Goal: Complete application form

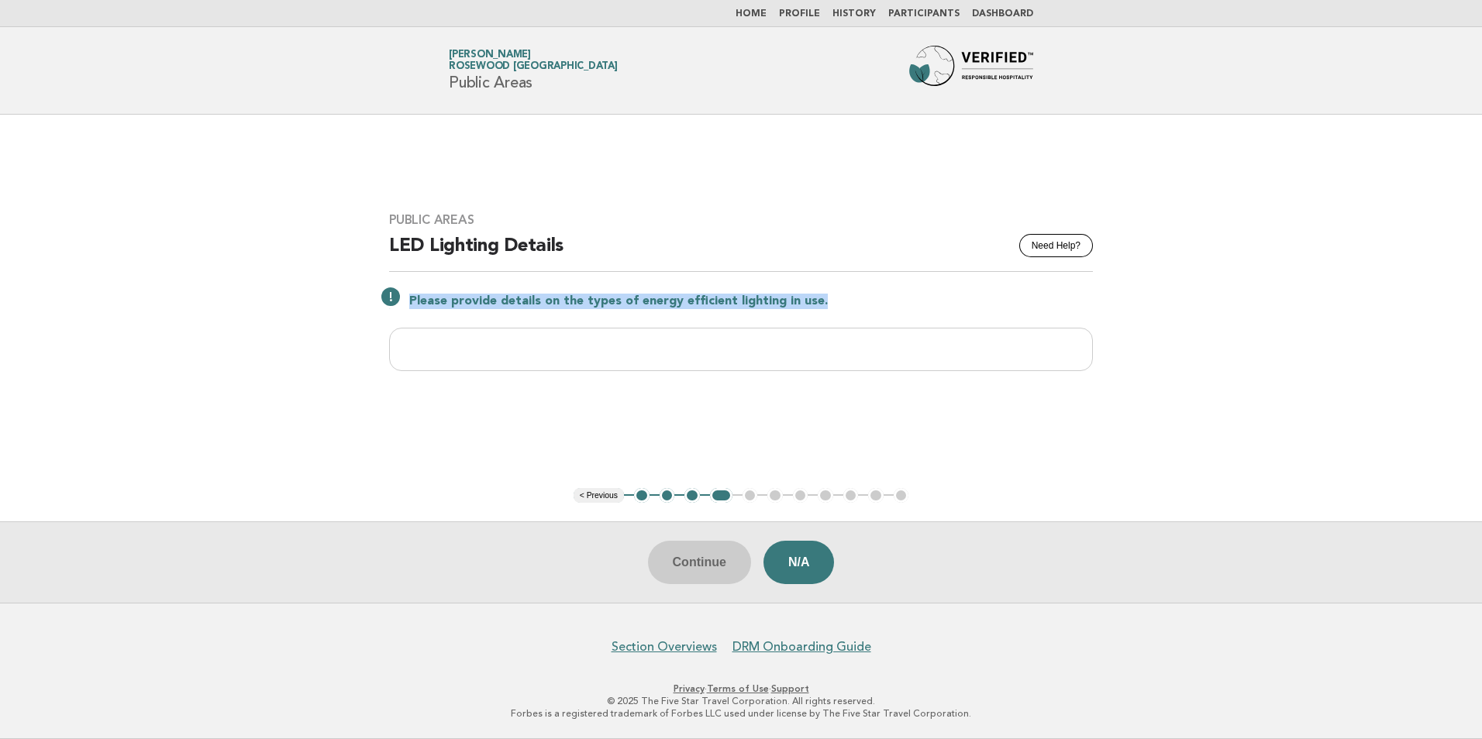
click at [409, 305] on p "Please provide details on the types of energy efficient lighting in use." at bounding box center [751, 302] width 684 height 16
drag, startPoint x: 409, startPoint y: 305, endPoint x: 419, endPoint y: 308, distance: 9.8
click at [610, 500] on button "< Previous" at bounding box center [599, 496] width 50 height 16
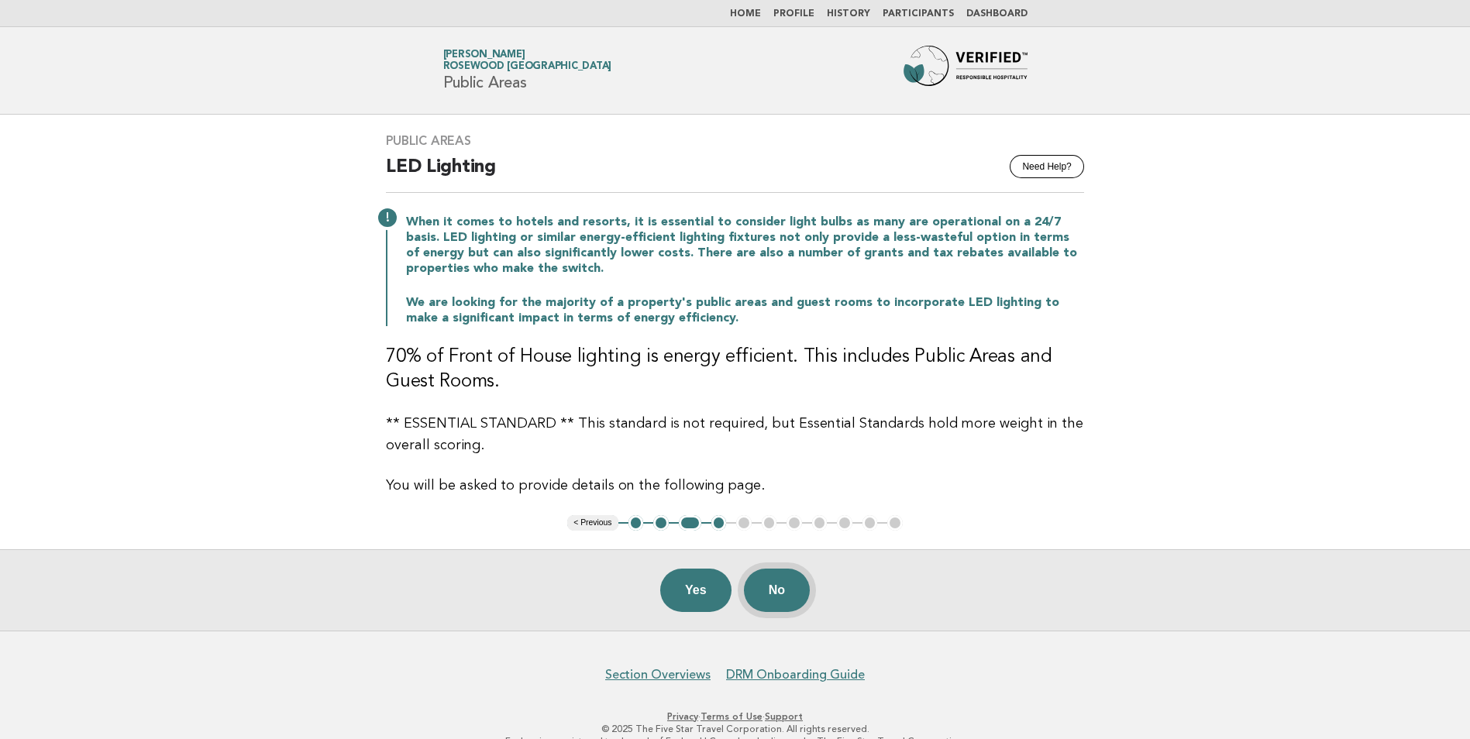
click at [774, 587] on button "No" at bounding box center [777, 590] width 66 height 43
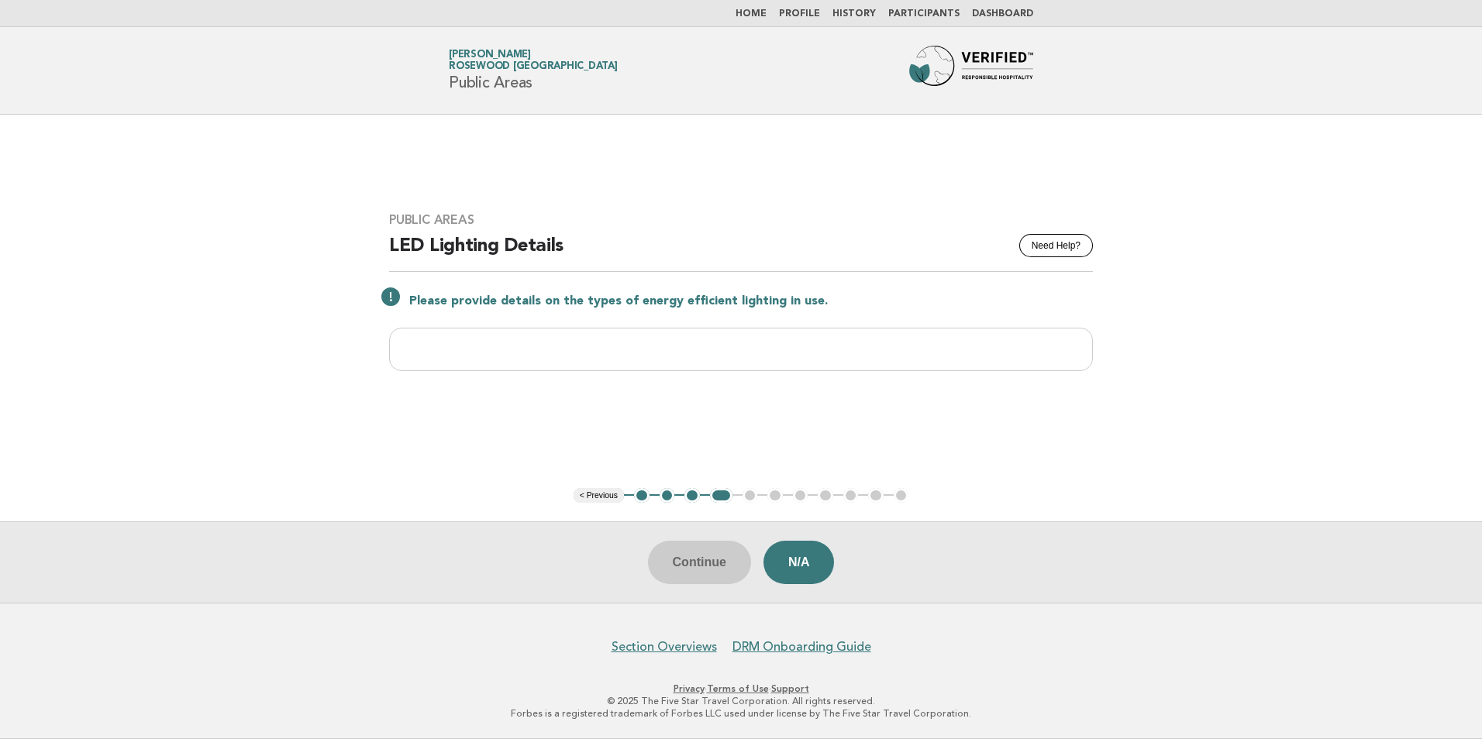
click at [593, 502] on button "< Previous" at bounding box center [599, 496] width 50 height 16
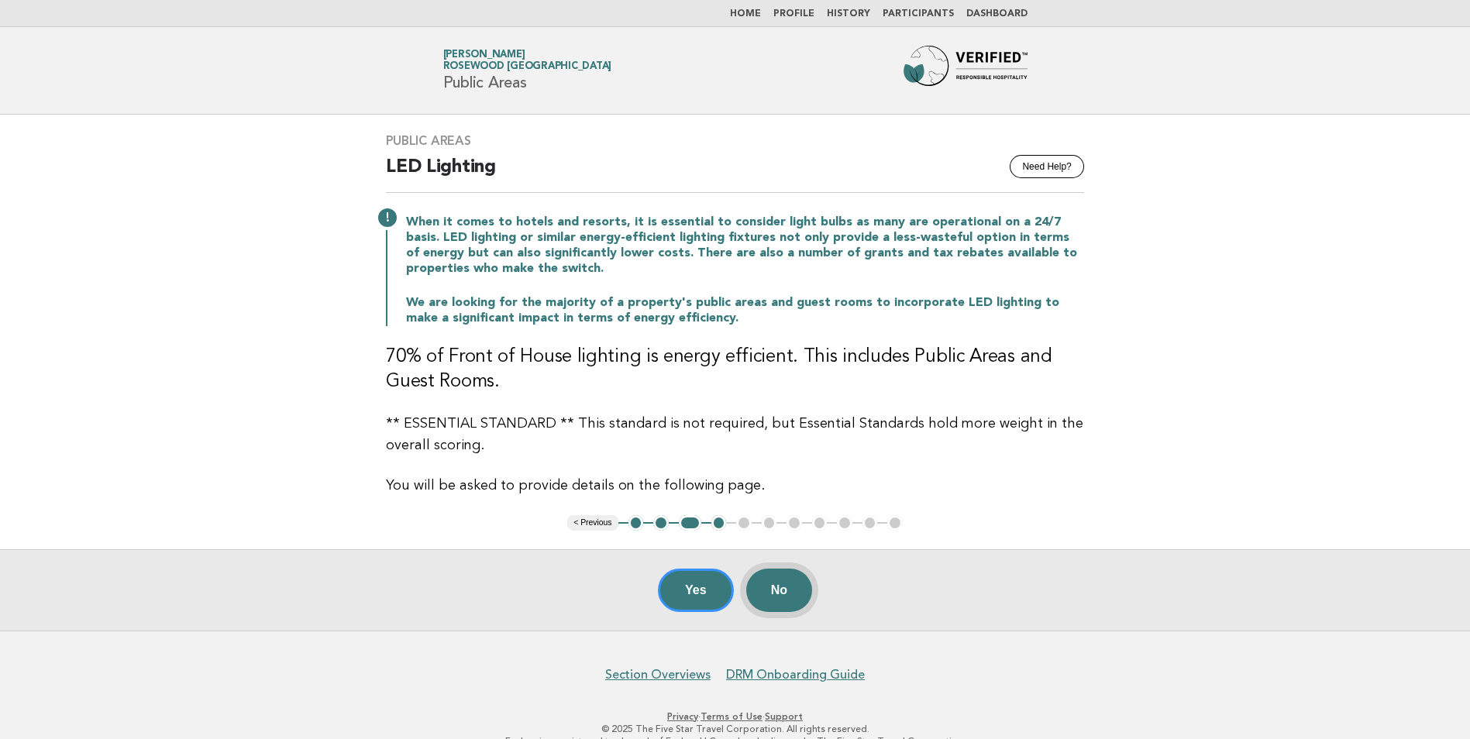
click at [790, 584] on button "No" at bounding box center [779, 590] width 66 height 43
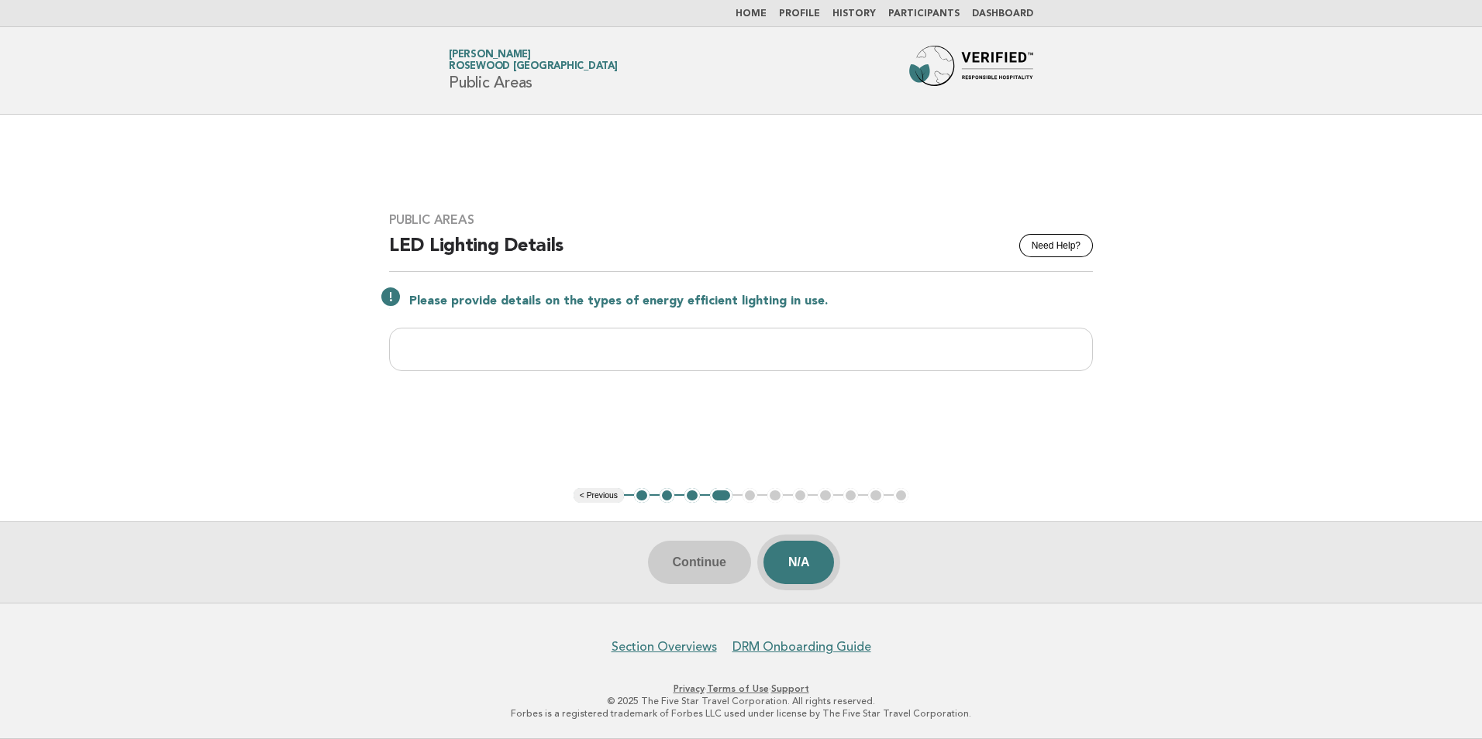
click at [787, 568] on button "N/A" at bounding box center [798, 562] width 71 height 43
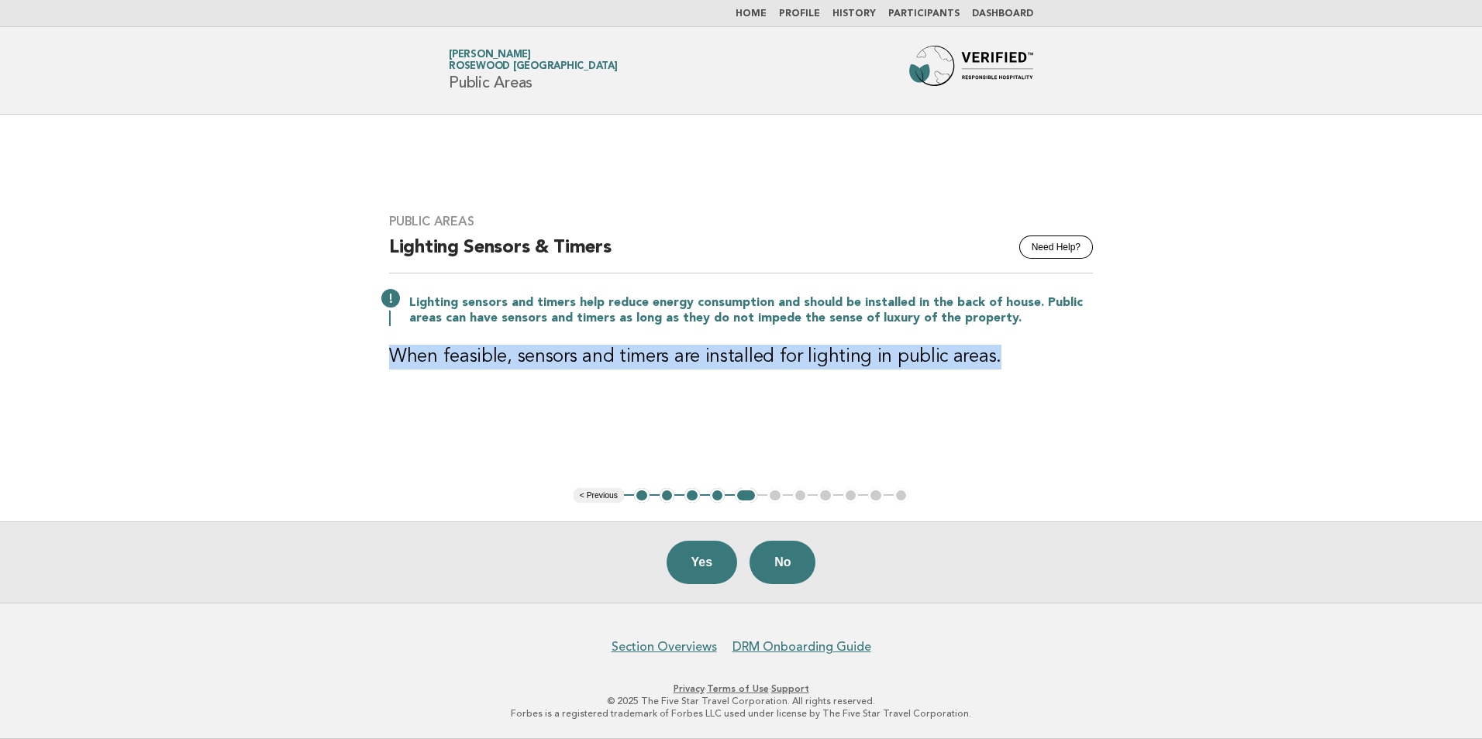
drag, startPoint x: 986, startPoint y: 357, endPoint x: 386, endPoint y: 390, distance: 600.9
click at [386, 390] on div "Public Areas Need Help? Lighting Sensors & Timers Lighting sensors and timers h…" at bounding box center [740, 301] width 741 height 212
click at [1125, 426] on main "Public Areas Need Help? Lighting Sensors & Timers Lighting sensors and timers h…" at bounding box center [741, 359] width 1482 height 488
drag, startPoint x: 999, startPoint y: 366, endPoint x: 515, endPoint y: 355, distance: 484.6
click at [515, 355] on h3 "When feasible, sensors and timers are installed for lighting in public areas." at bounding box center [741, 357] width 704 height 25
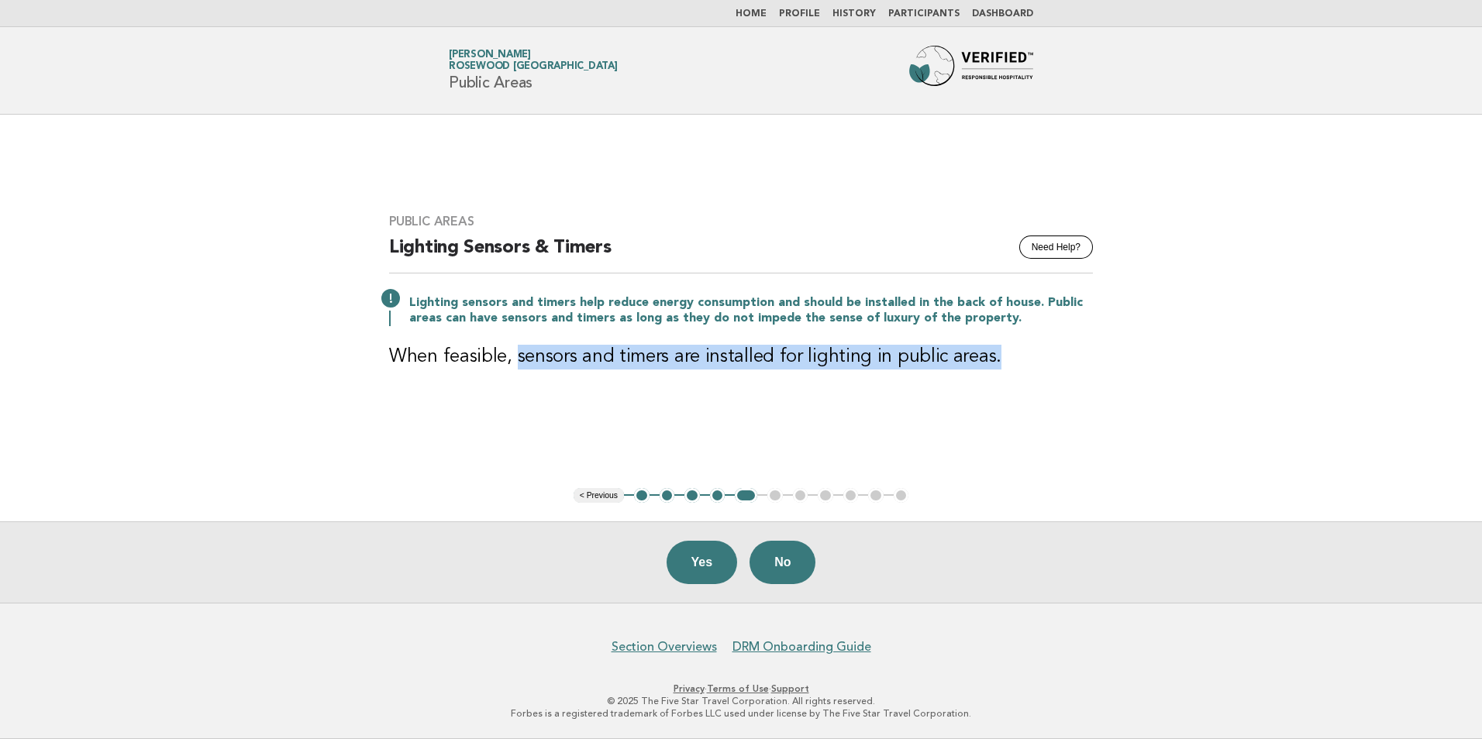
copy h3 "sensors and timers are installed for lighting in public areas."
click at [775, 574] on button "No" at bounding box center [783, 562] width 66 height 43
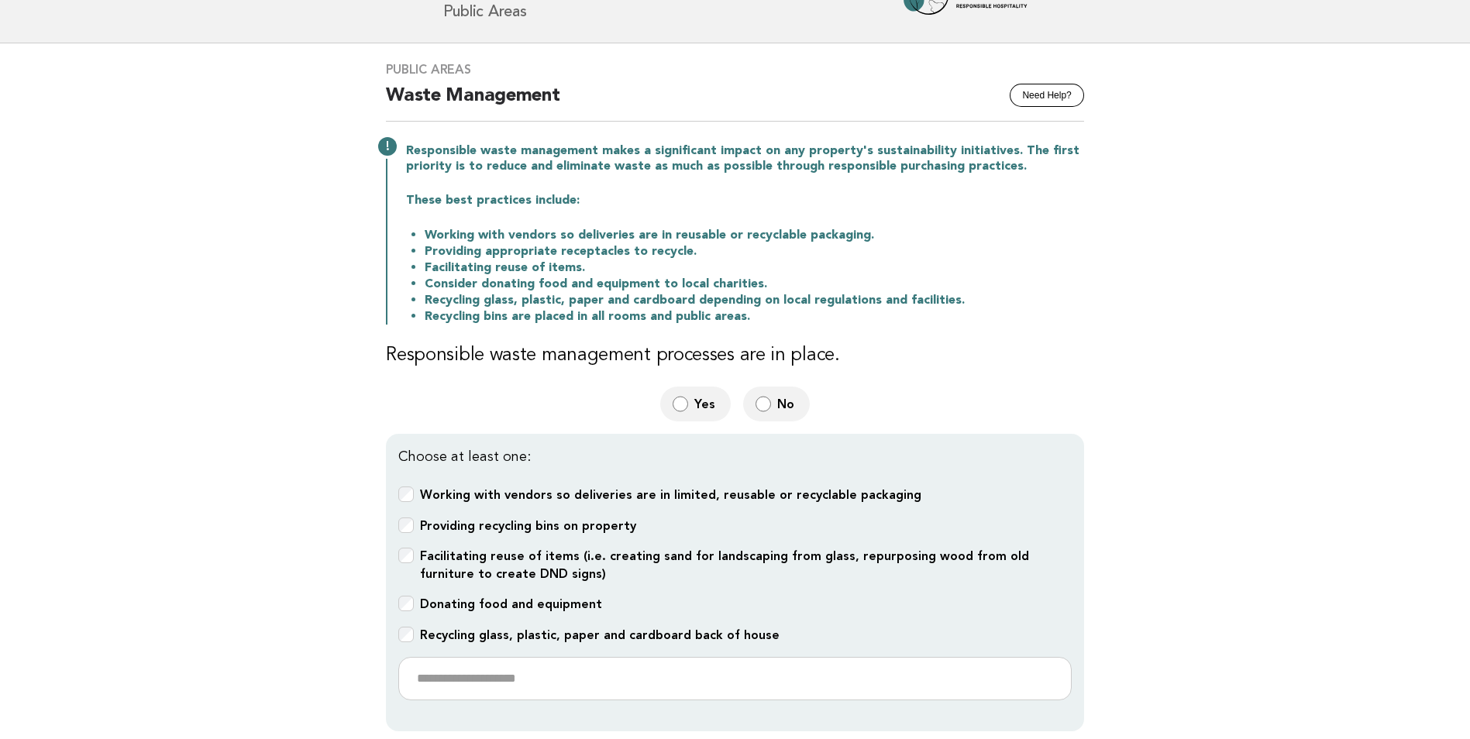
scroll to position [155, 0]
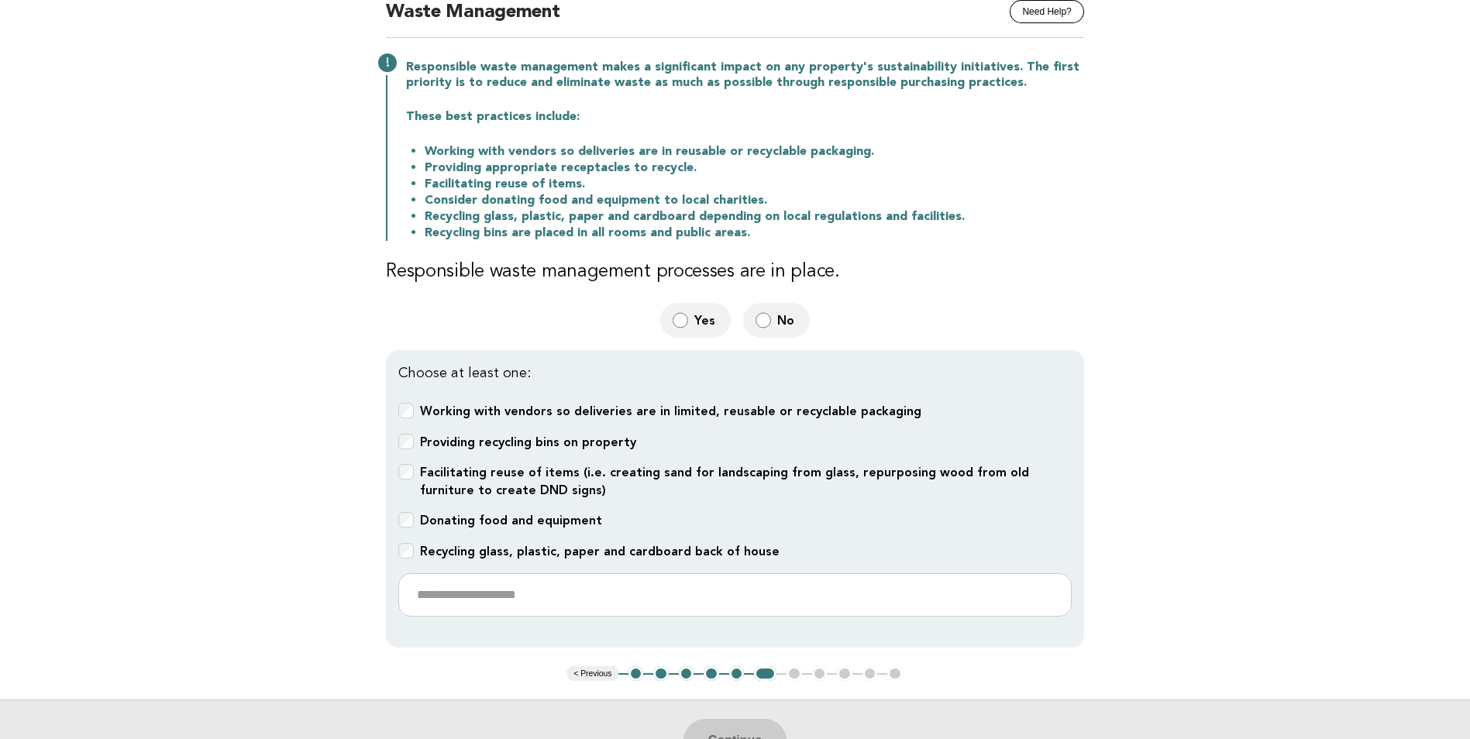
click at [653, 418] on b "Working with vendors so deliveries are in limited, reusable or recyclable packa…" at bounding box center [670, 411] width 501 height 15
click at [618, 445] on b "Providing recycling bins on property" at bounding box center [528, 442] width 216 height 15
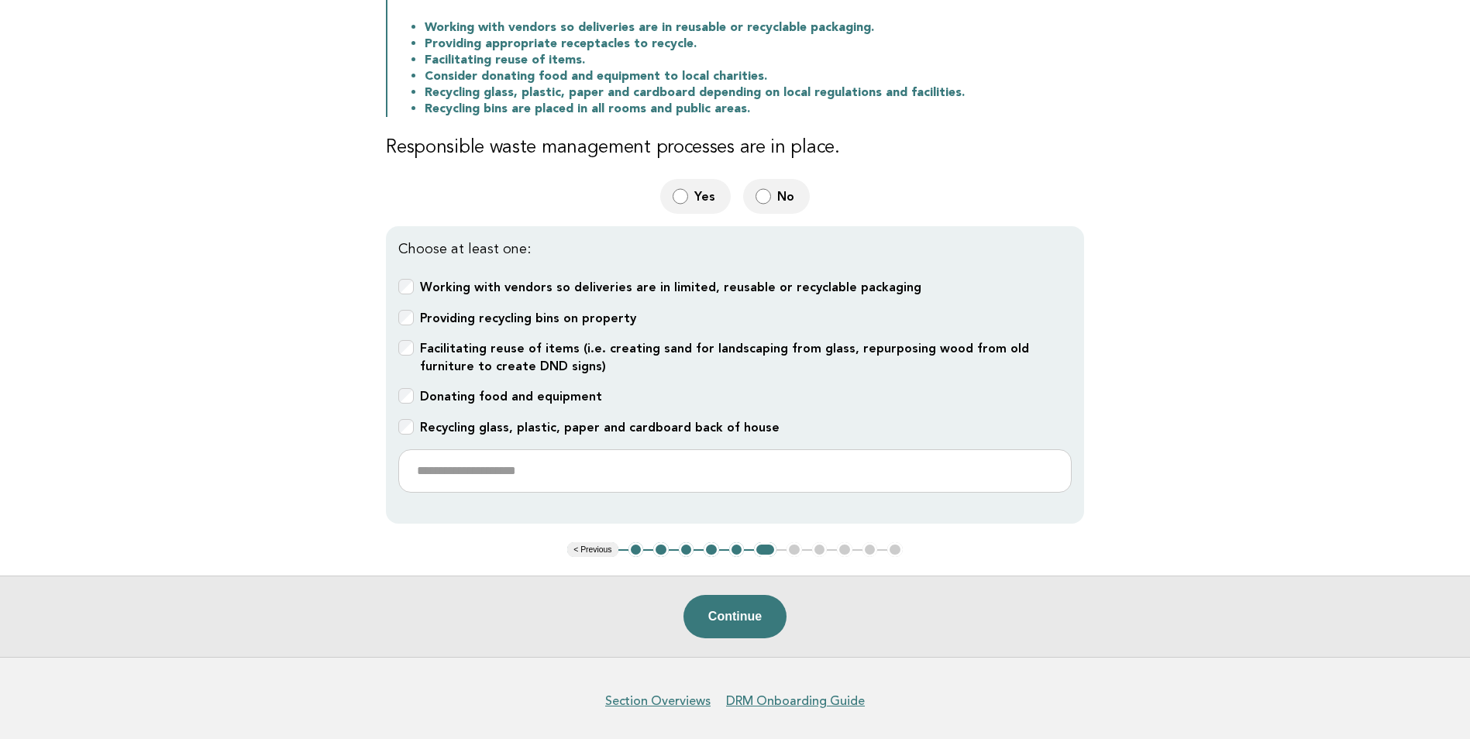
scroll to position [310, 0]
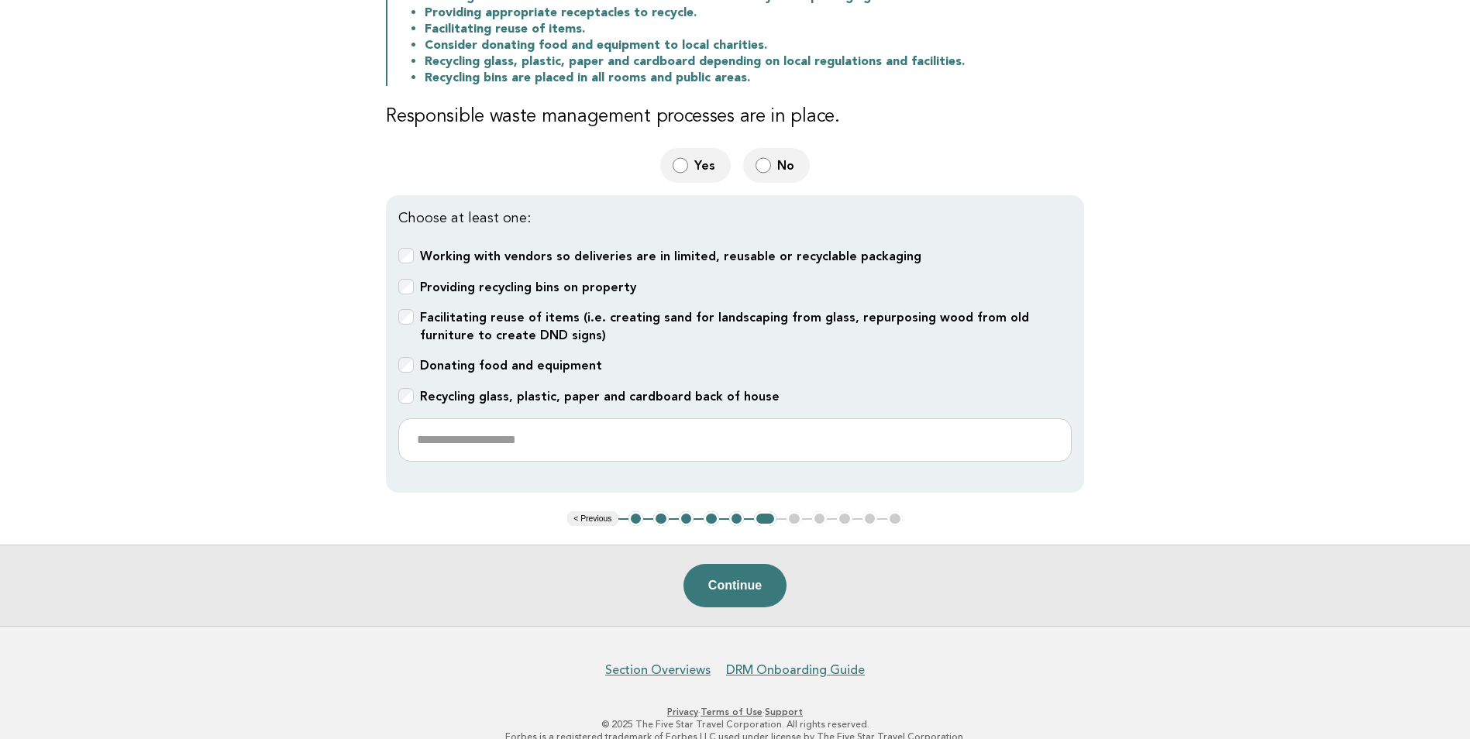
click at [550, 394] on b "Recycling glass, plastic, paper and cardboard back of house" at bounding box center [600, 396] width 360 height 15
click at [634, 442] on input "text" at bounding box center [735, 440] width 674 height 43
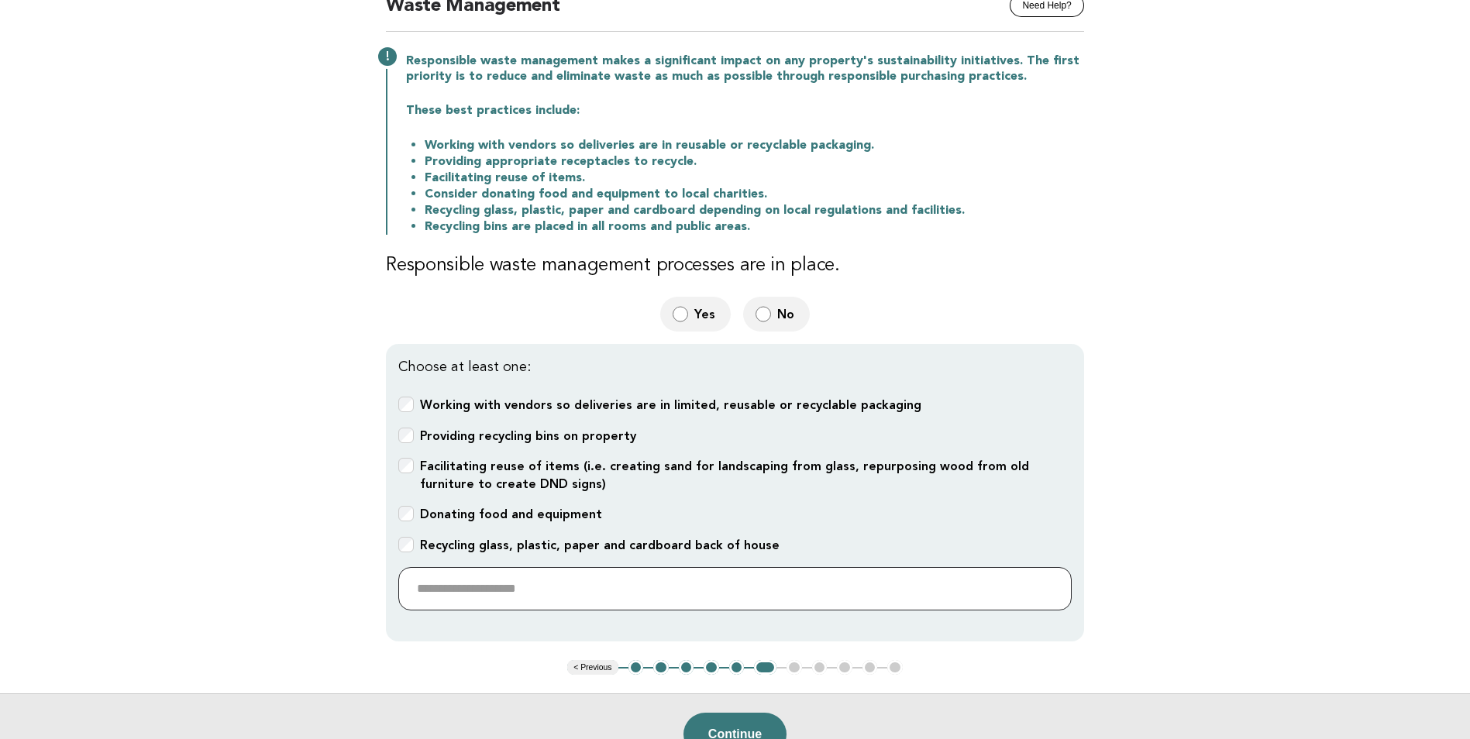
scroll to position [155, 0]
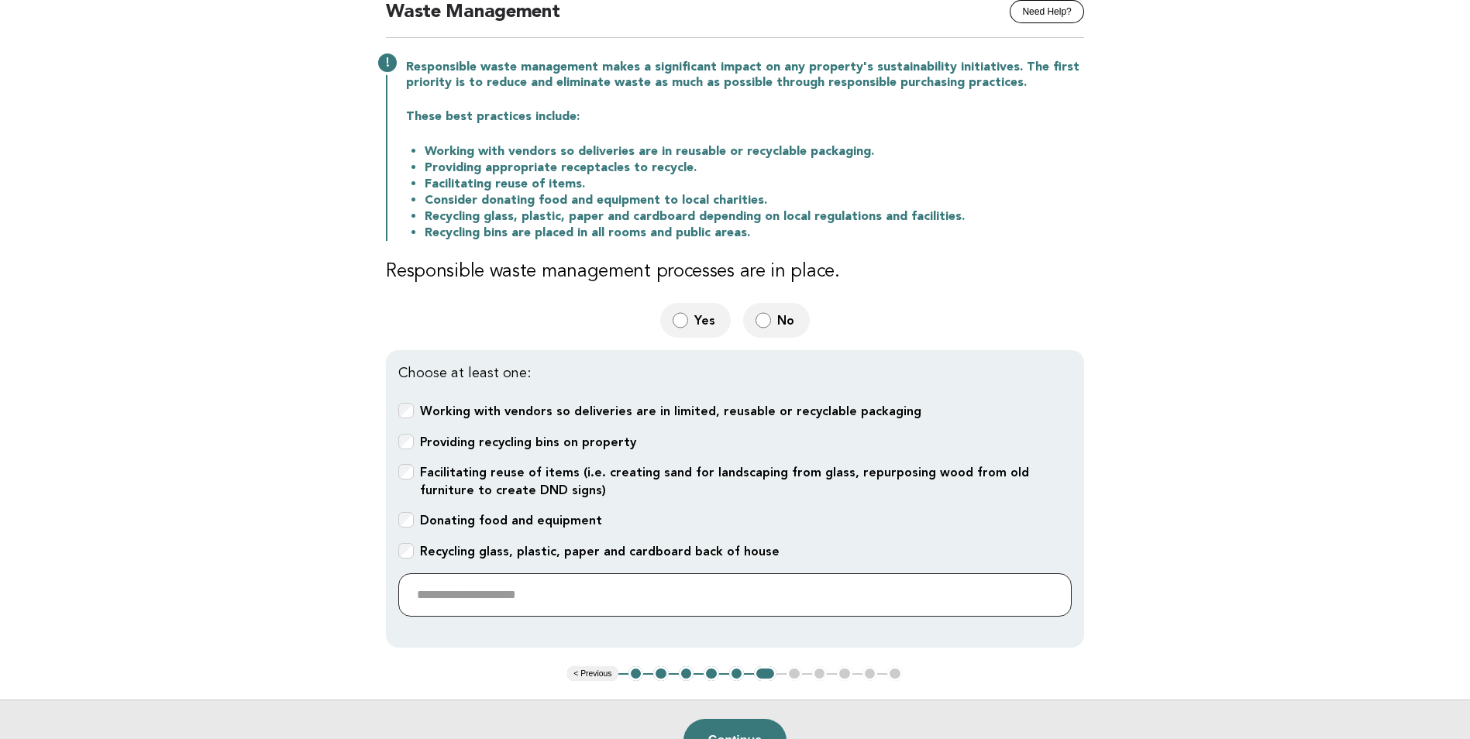
click at [604, 580] on input "text" at bounding box center [735, 595] width 674 height 43
type input "**********"
drag, startPoint x: 562, startPoint y: 593, endPoint x: 341, endPoint y: 569, distance: 222.2
click at [341, 569] on main "Public Areas Need Help? Waste Management Responsible waste management makes a s…" at bounding box center [735, 371] width 1470 height 822
paste input "**********"
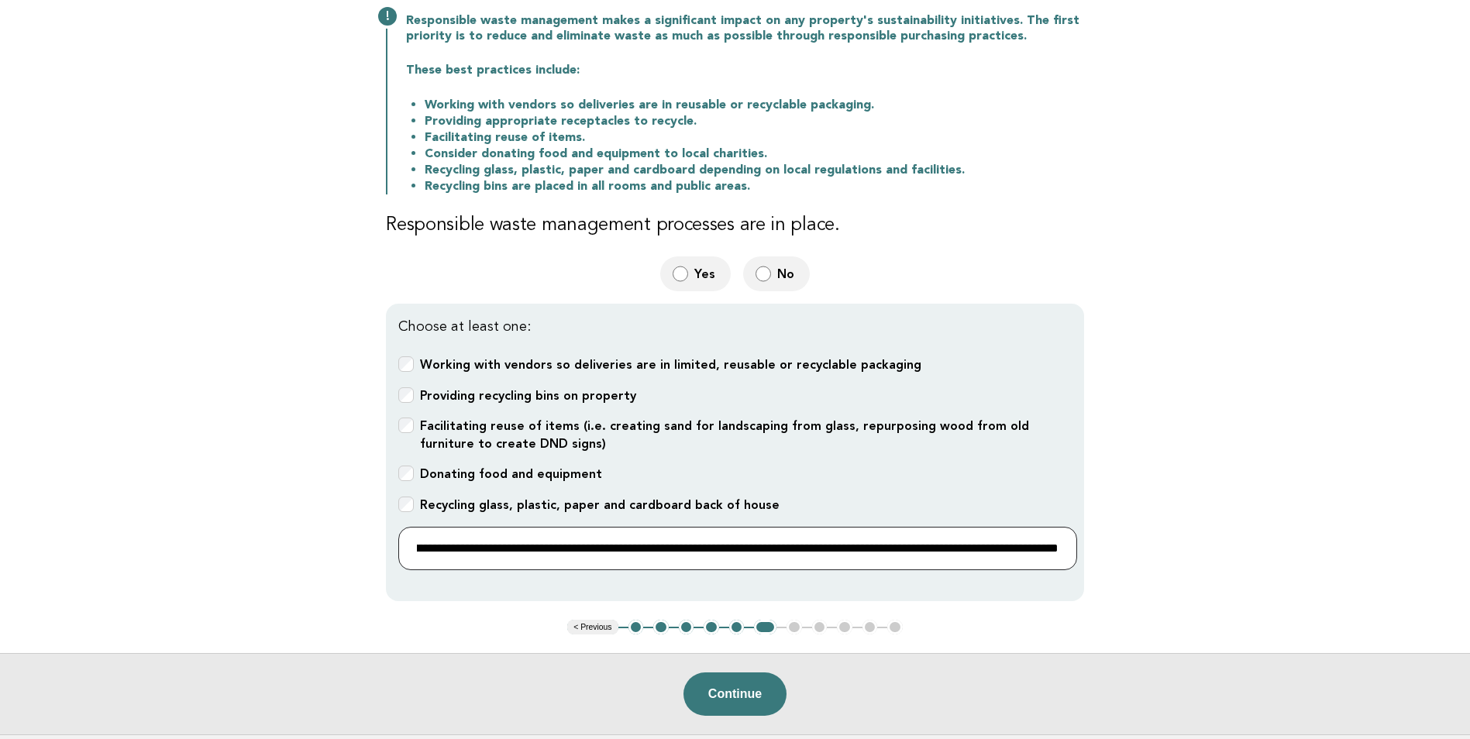
scroll to position [310, 0]
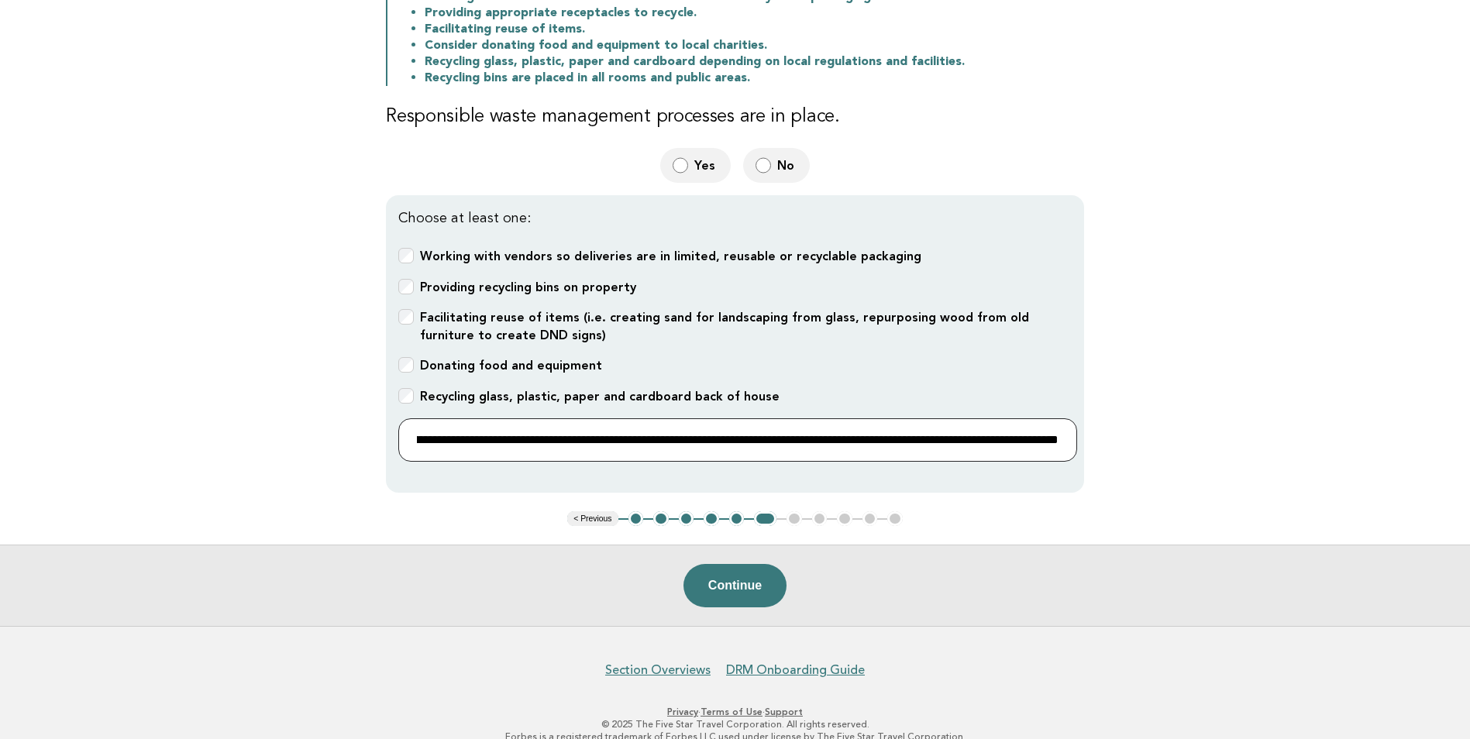
click at [668, 435] on input "**********" at bounding box center [737, 440] width 679 height 43
type input "**********"
click at [725, 598] on button "Continue" at bounding box center [735, 585] width 103 height 43
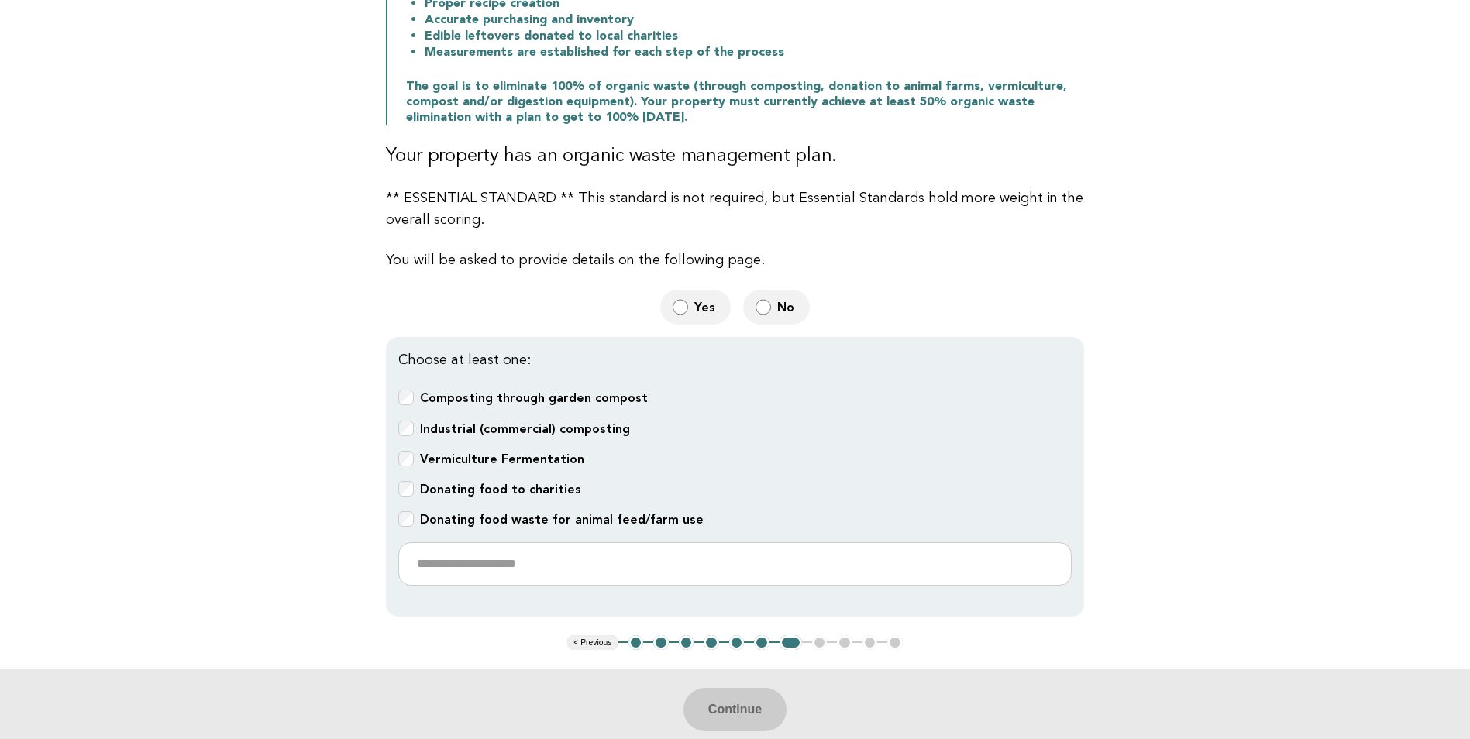
scroll to position [530, 0]
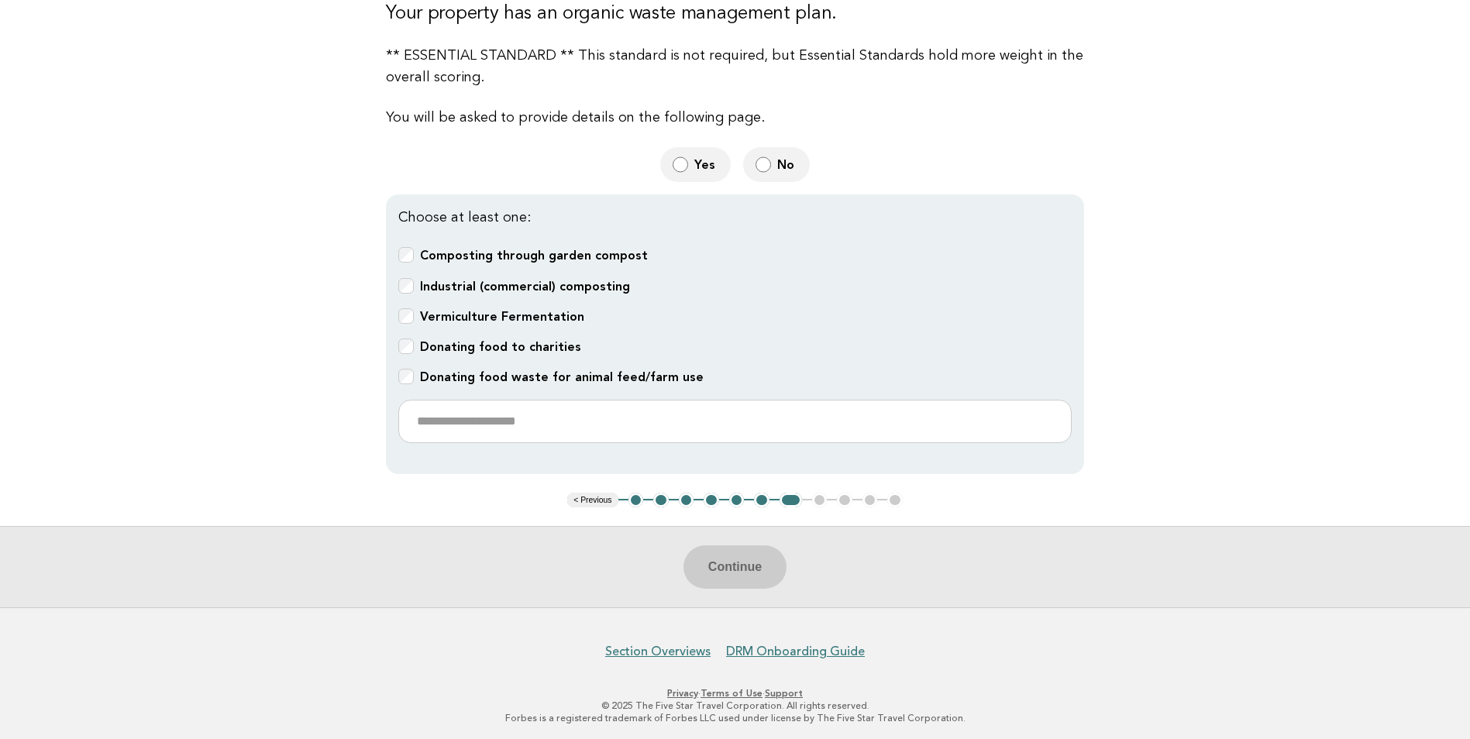
click at [542, 280] on b "Industrial (commercial) composting" at bounding box center [525, 286] width 210 height 15
click at [581, 425] on input "text" at bounding box center [735, 421] width 674 height 43
type input "*"
paste input "**********"
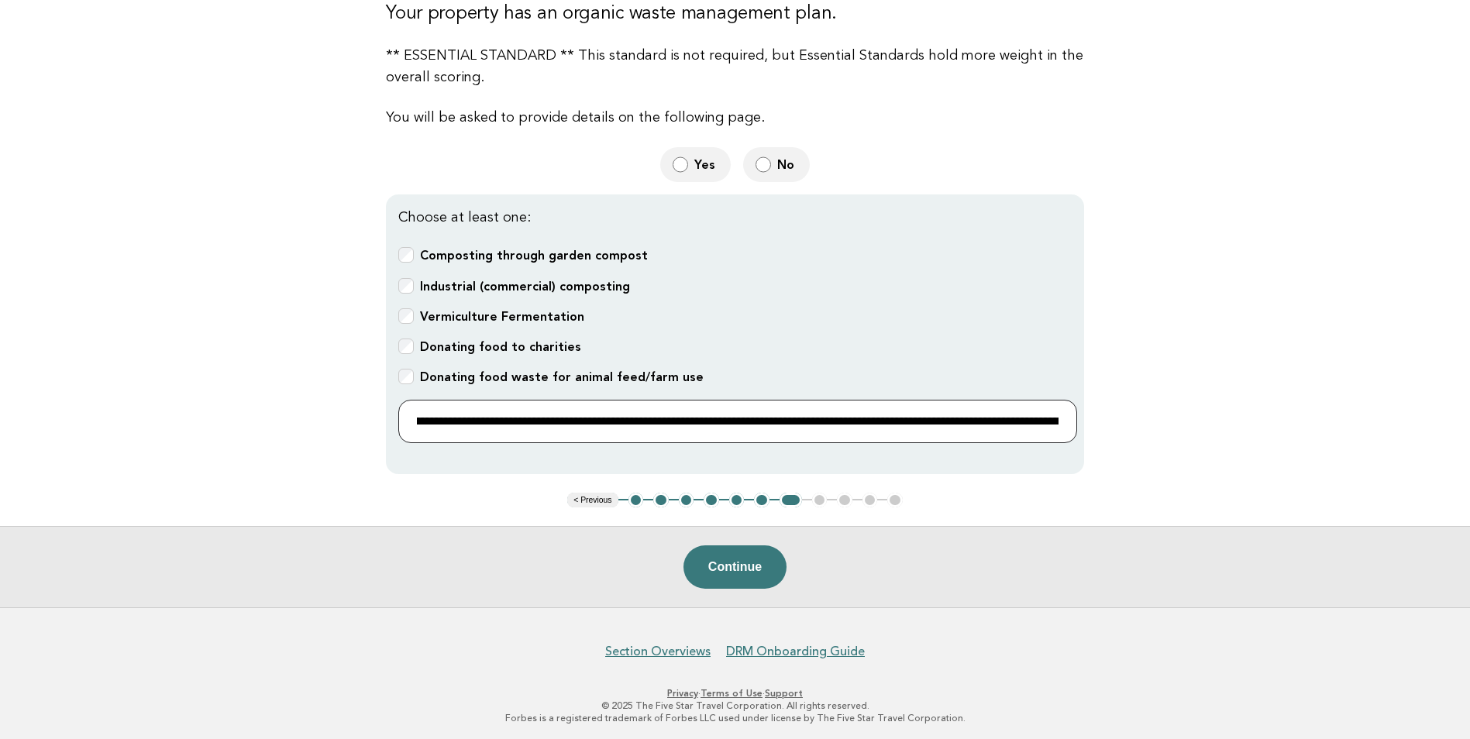
scroll to position [0, 464]
type input "**********"
click at [743, 570] on button "Continue" at bounding box center [735, 567] width 103 height 43
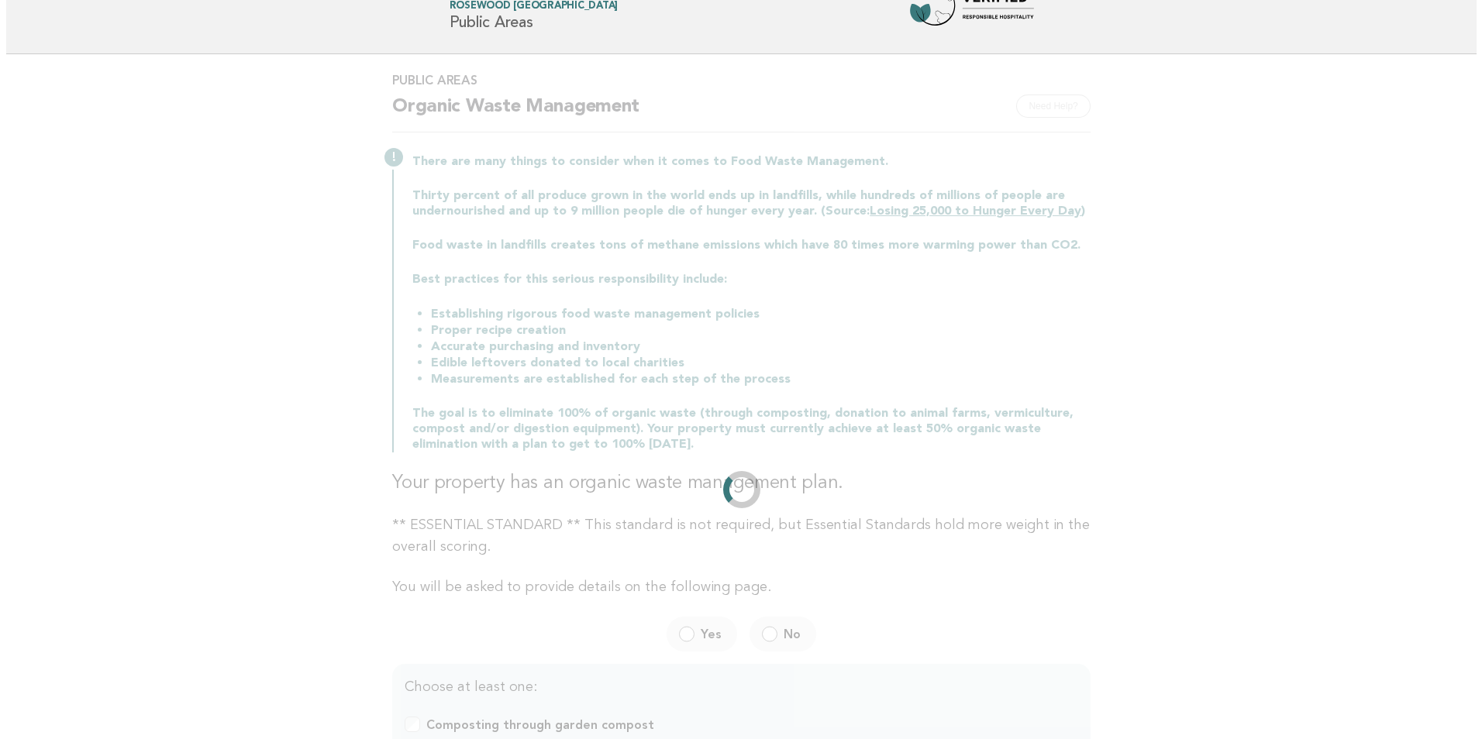
scroll to position [0, 0]
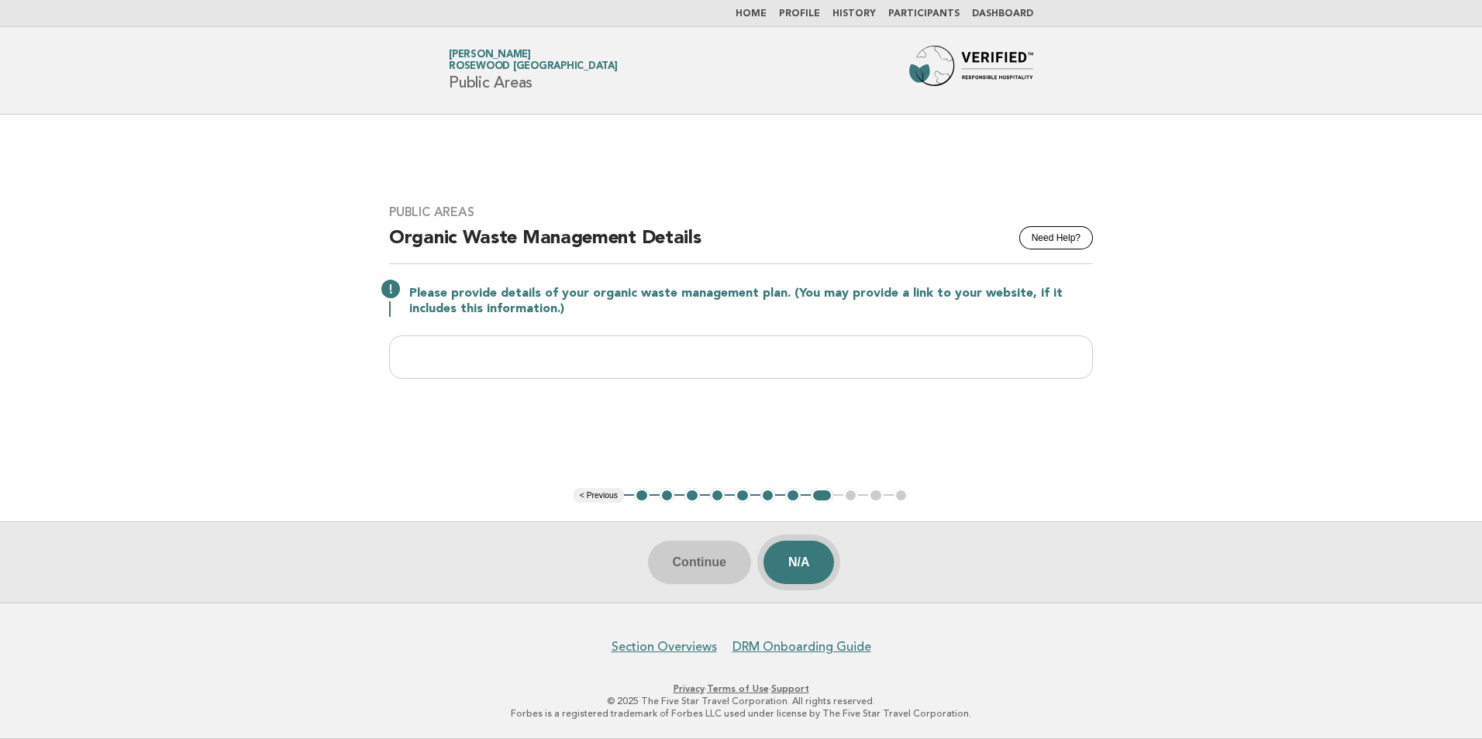
click at [787, 570] on button "N/A" at bounding box center [798, 562] width 71 height 43
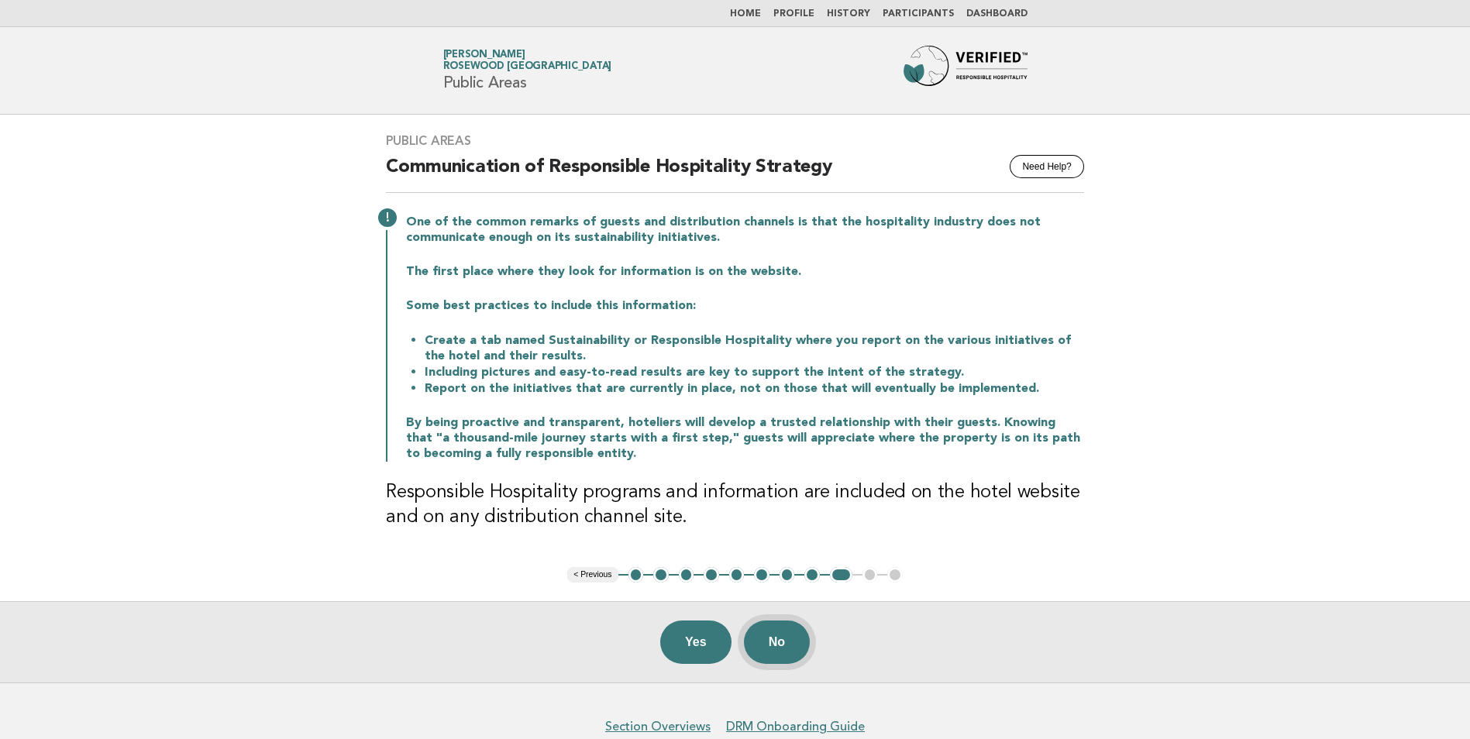
click at [782, 643] on button "No" at bounding box center [777, 642] width 66 height 43
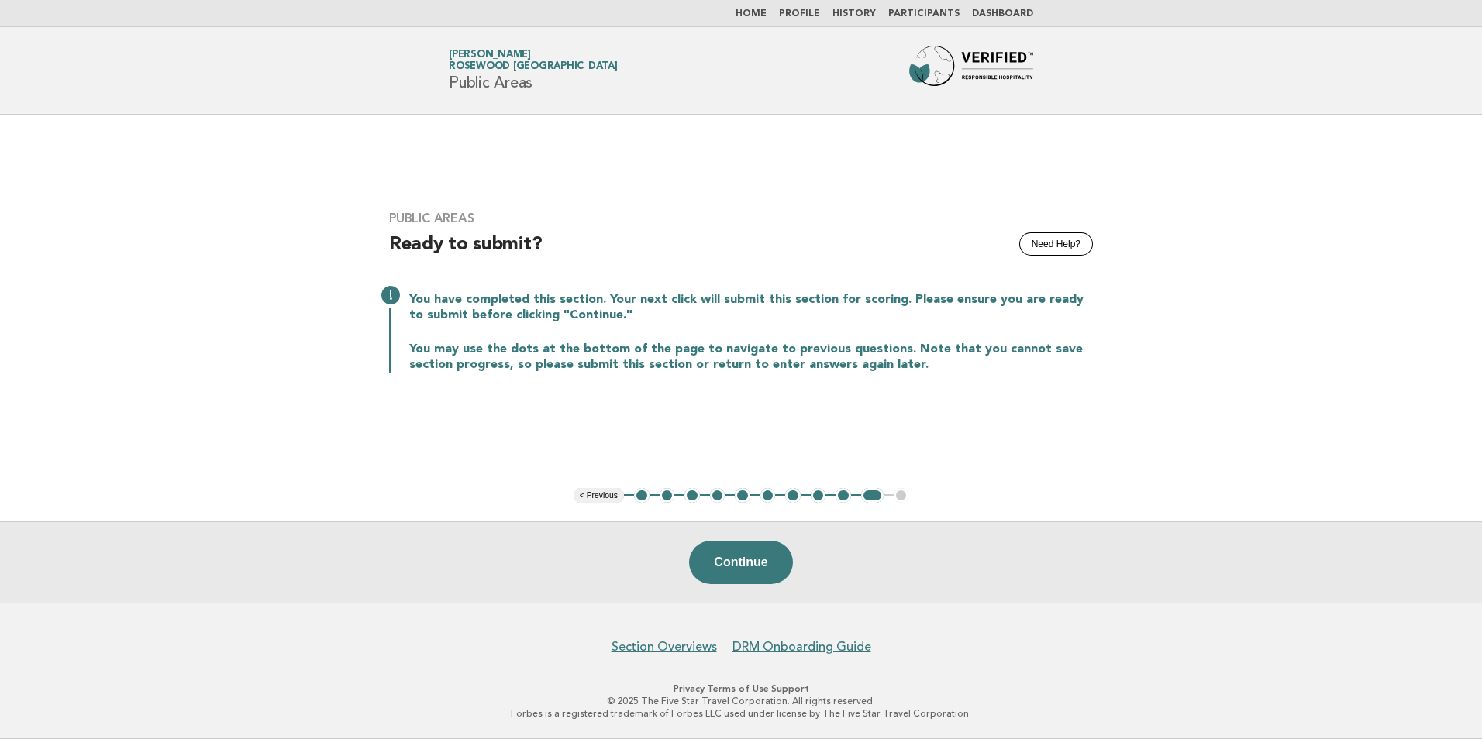
click at [767, 17] on link "Home" at bounding box center [751, 13] width 31 height 9
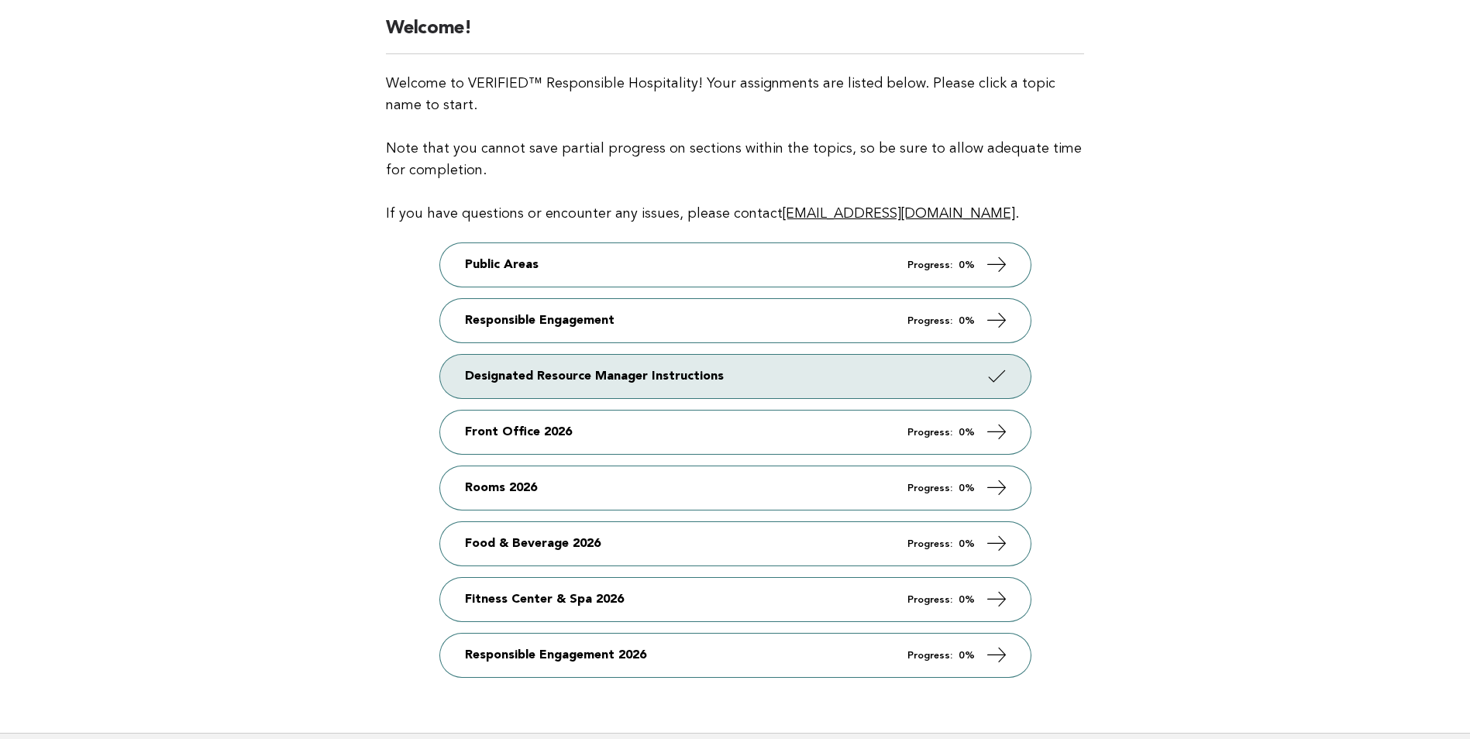
scroll to position [246, 0]
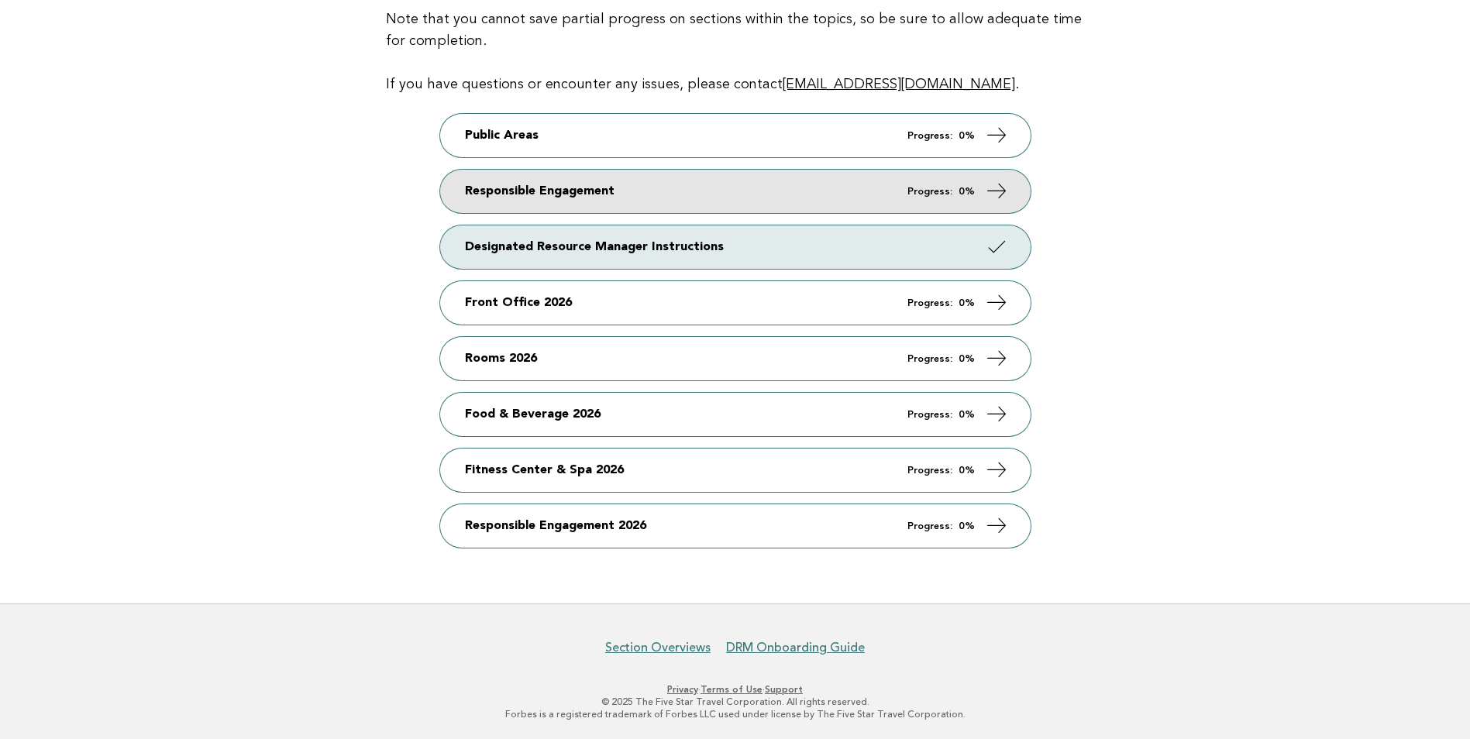
click at [543, 199] on link "Responsible Engagement Progress: 0%" at bounding box center [735, 191] width 591 height 43
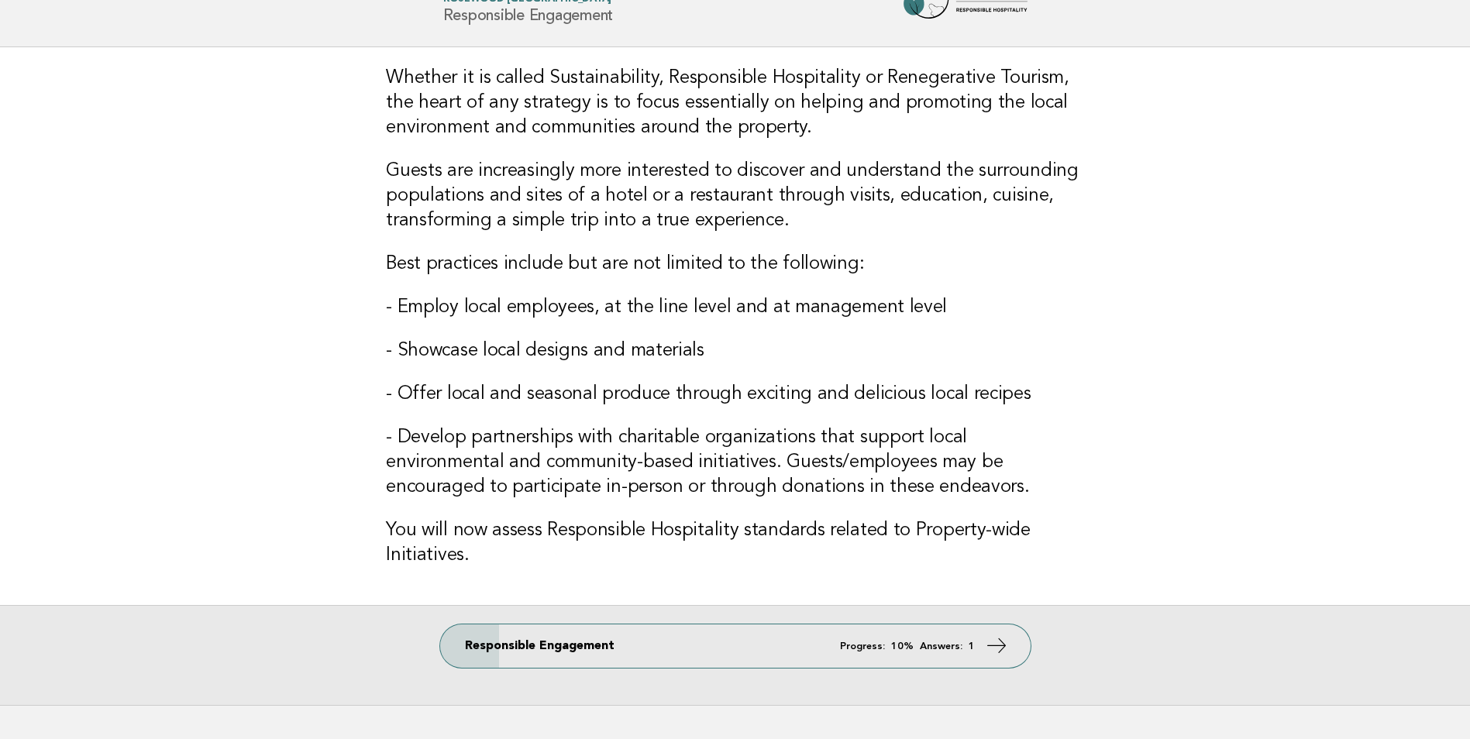
scroll to position [169, 0]
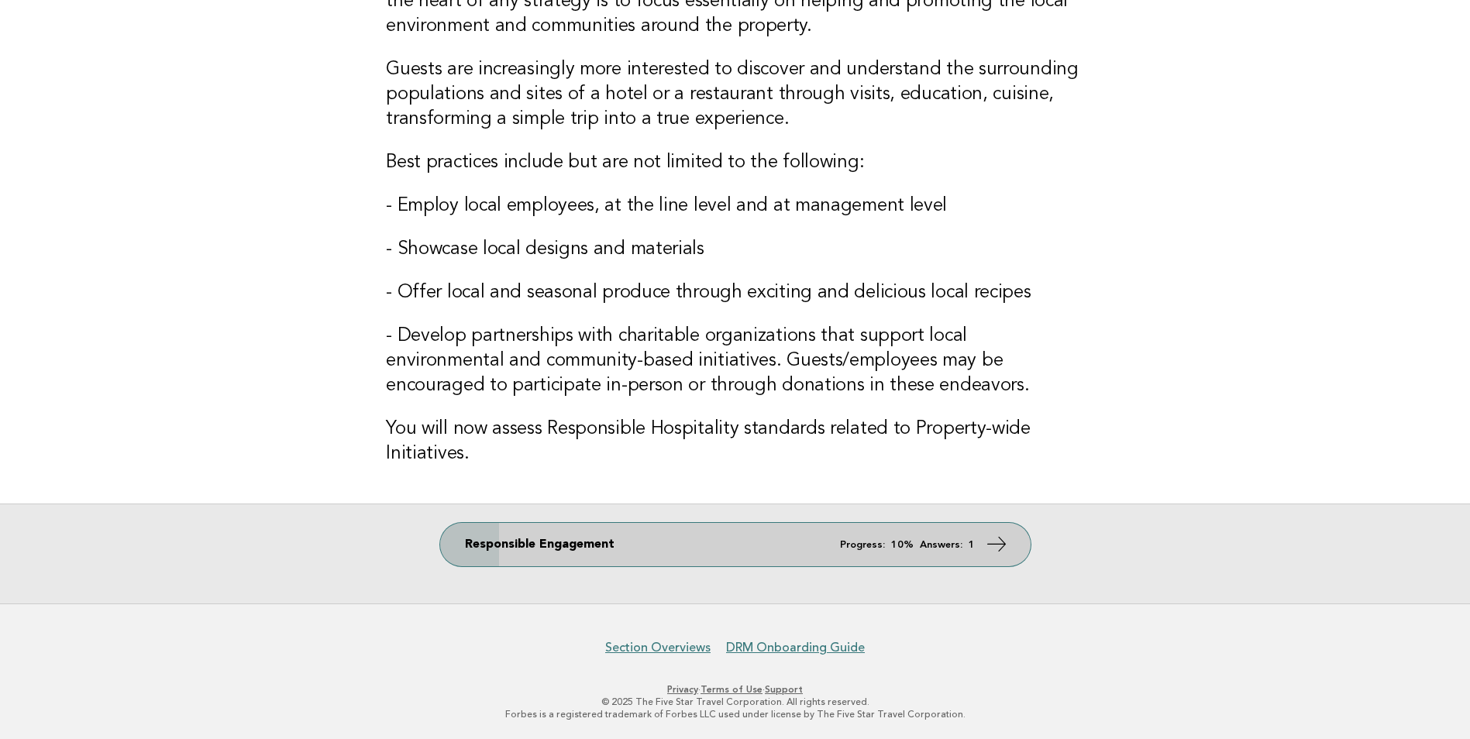
click at [782, 561] on link "Responsible Engagement Progress: 10% Answers: 1" at bounding box center [735, 544] width 591 height 43
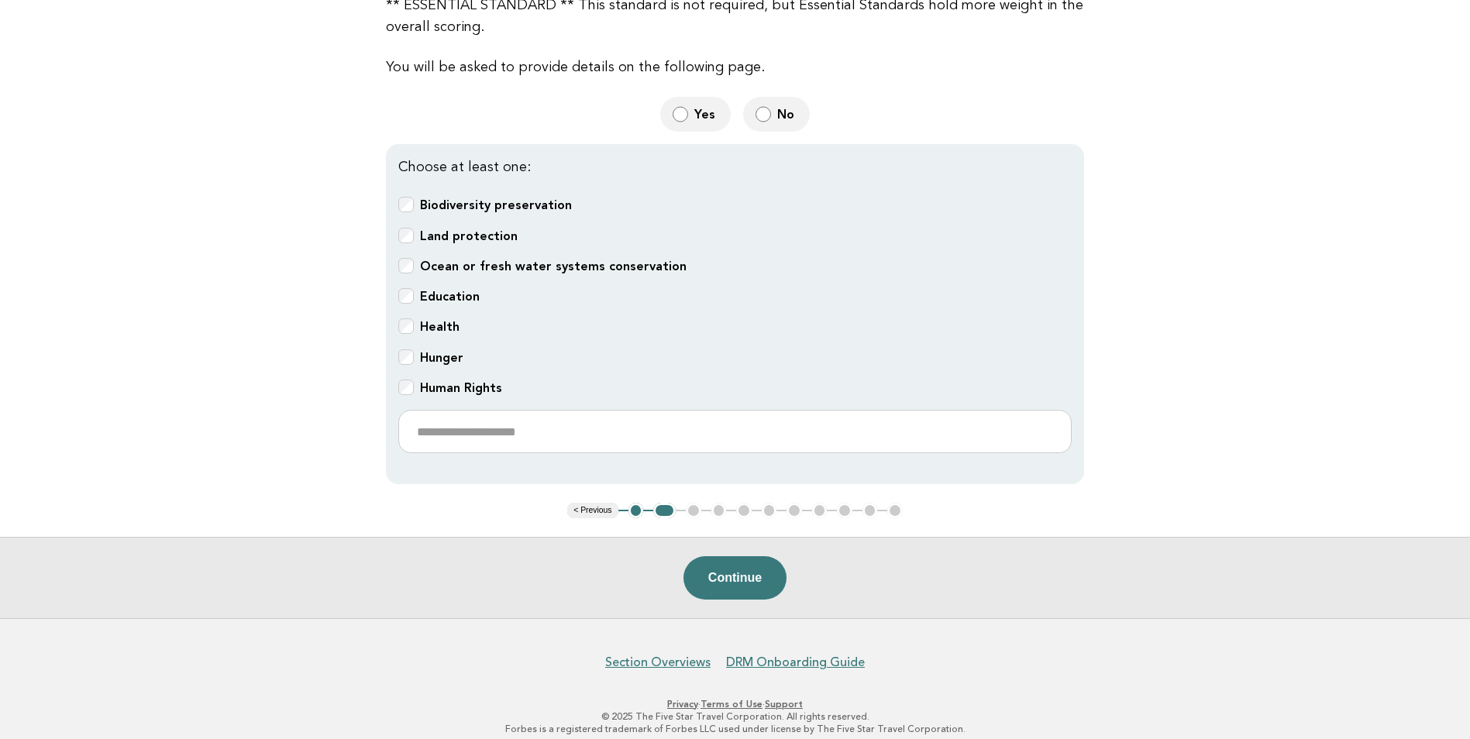
scroll to position [363, 0]
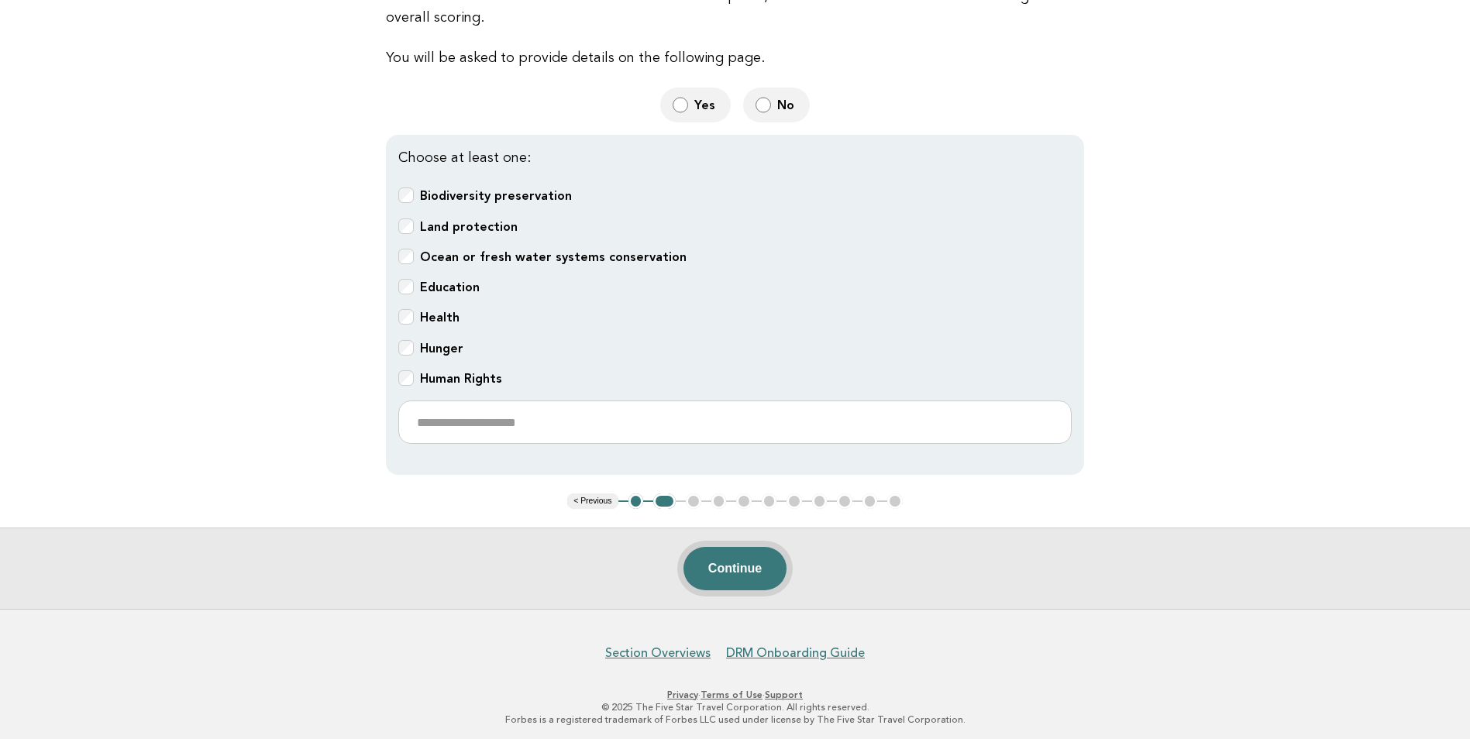
click at [722, 565] on button "Continue" at bounding box center [735, 568] width 103 height 43
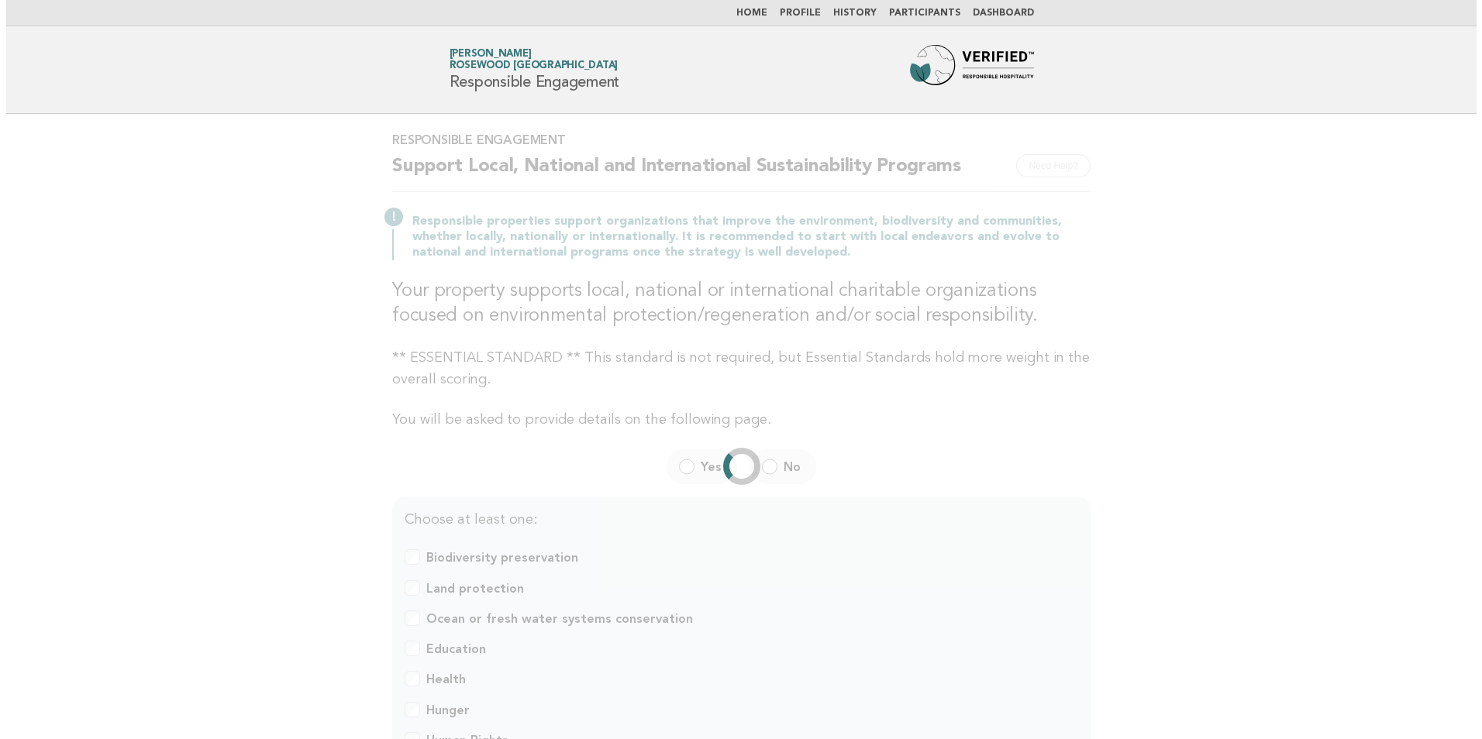
scroll to position [0, 0]
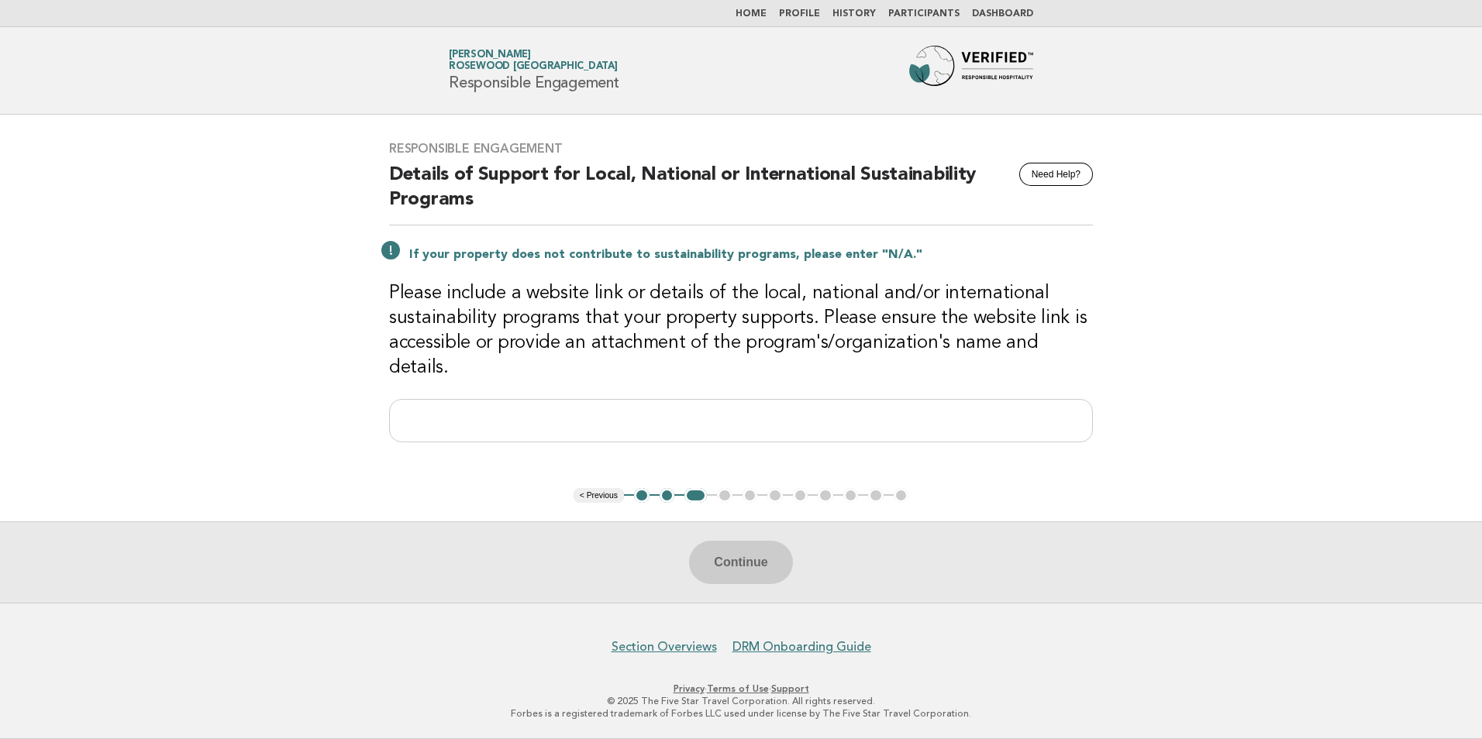
click at [733, 563] on div "Continue" at bounding box center [741, 562] width 1482 height 81
click at [720, 471] on main "Responsible Engagement Need Help? Details of Support for Local, National or Int…" at bounding box center [741, 359] width 1482 height 488
click at [722, 419] on input "text" at bounding box center [741, 420] width 704 height 43
click at [623, 350] on h3 "Please include a website link or details of the local, national and/or internat…" at bounding box center [741, 330] width 704 height 99
drag, startPoint x: 632, startPoint y: 410, endPoint x: 617, endPoint y: 423, distance: 19.8
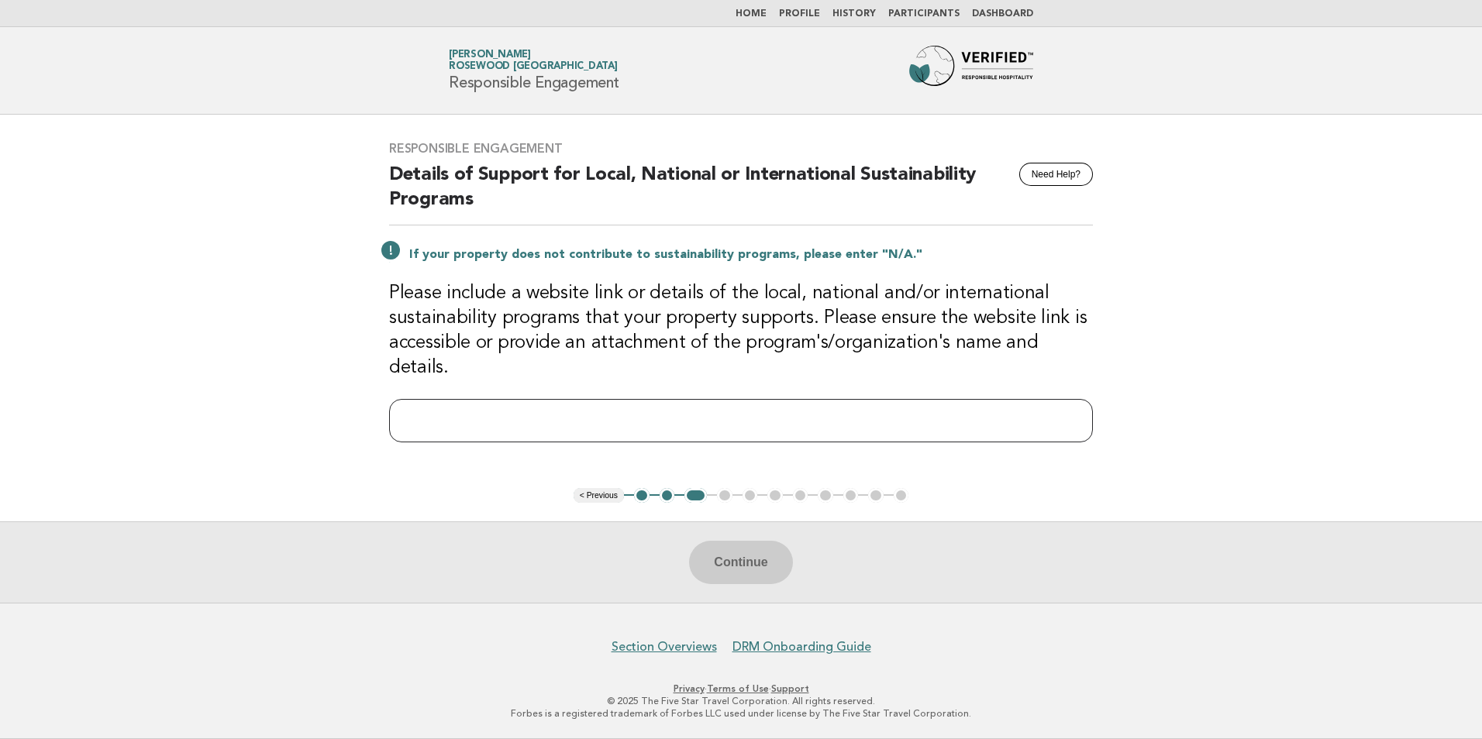
click at [627, 413] on input "text" at bounding box center [741, 420] width 704 height 43
